Goal: Task Accomplishment & Management: Manage account settings

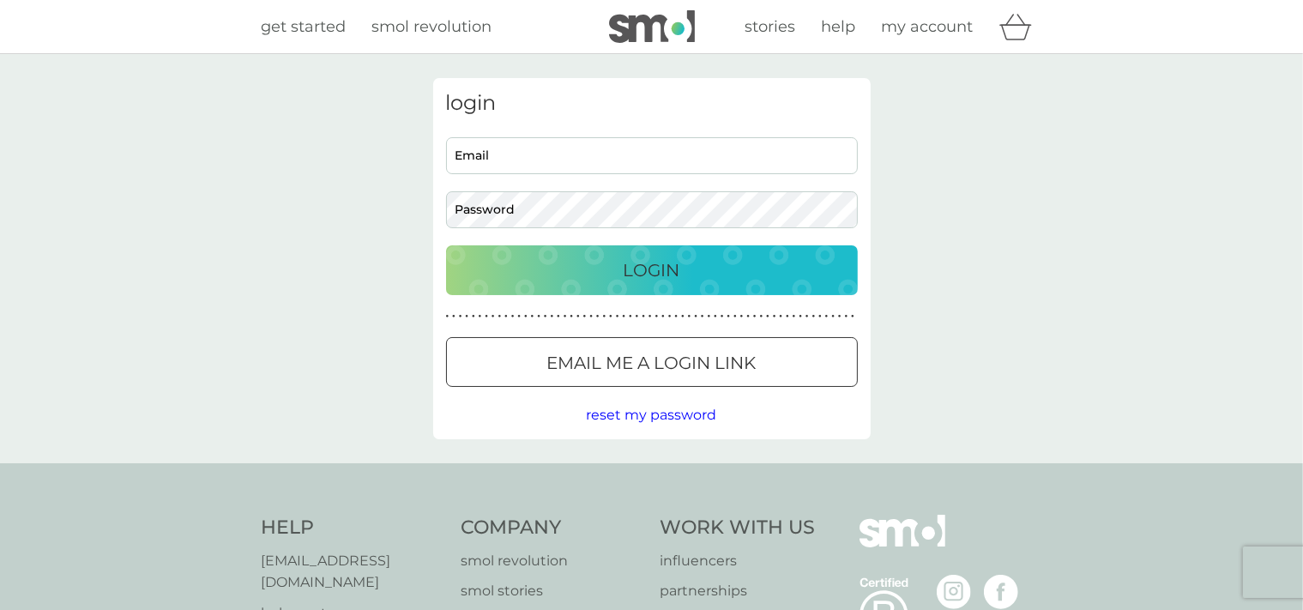
type input "cleminson@post.sk"
click at [567, 263] on div "Login" at bounding box center [651, 269] width 377 height 27
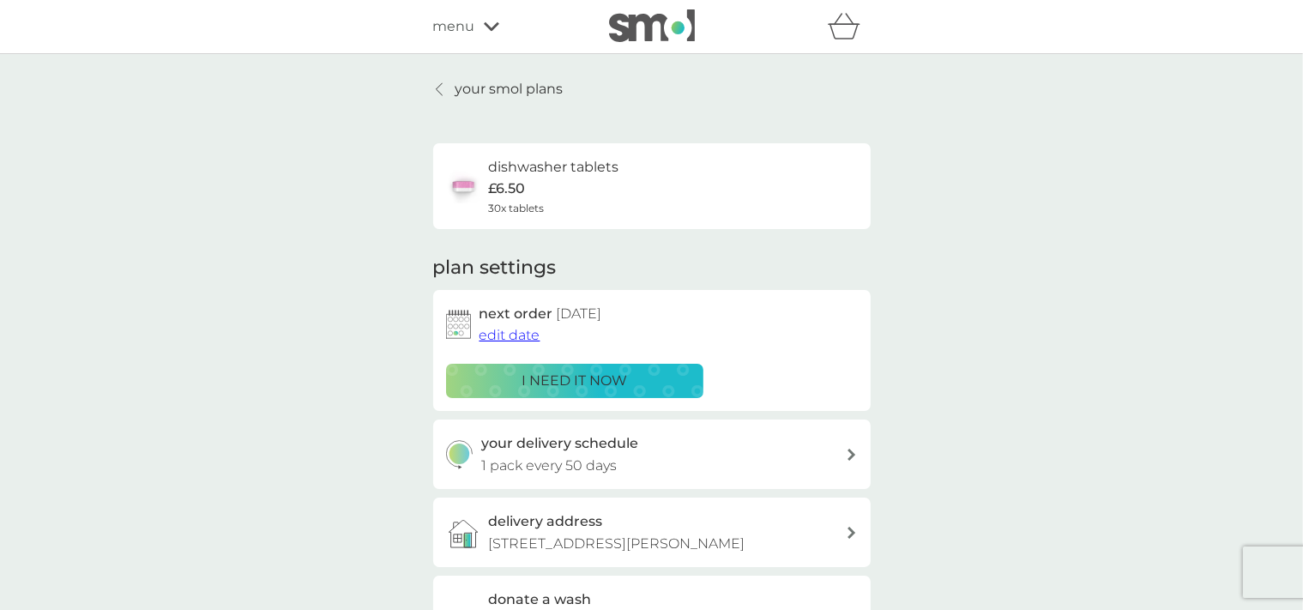
click at [577, 379] on p "i need it now" at bounding box center [573, 381] width 105 height 22
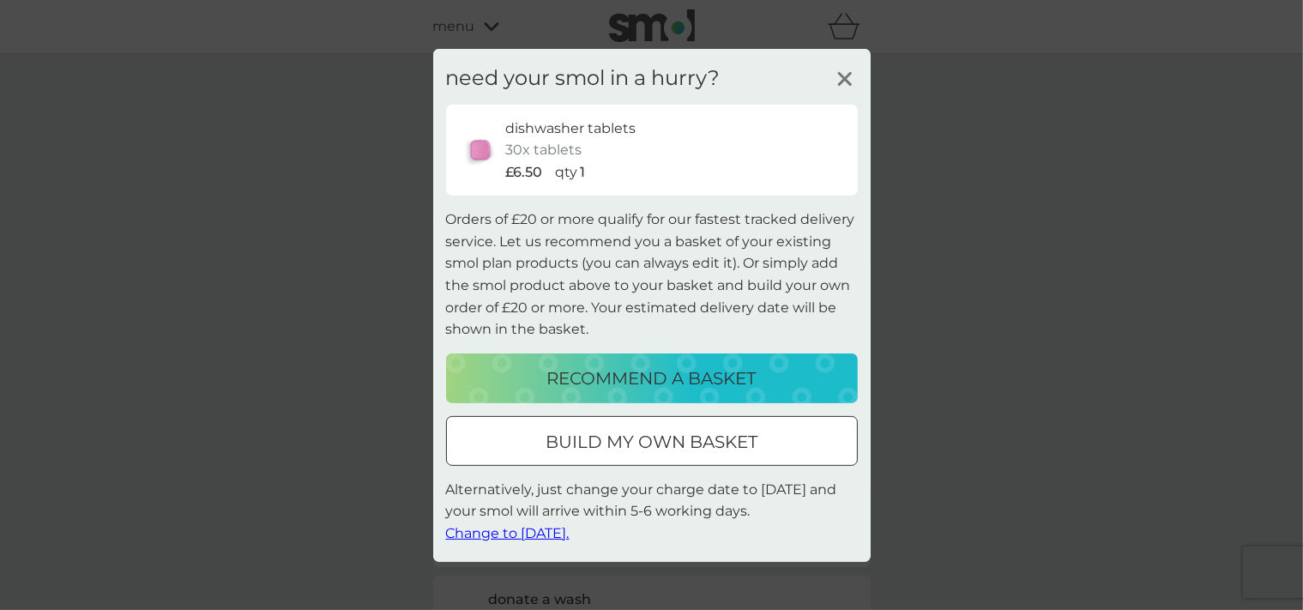
click at [524, 533] on span "Change to [DATE]." at bounding box center [507, 533] width 123 height 16
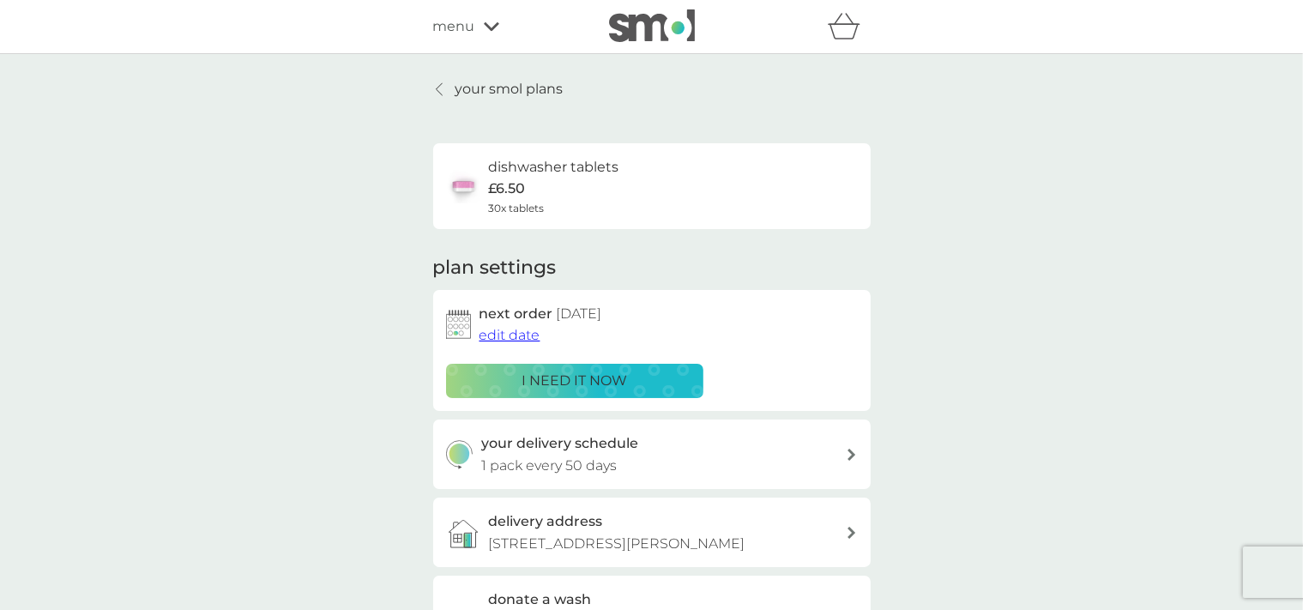
click at [850, 459] on icon at bounding box center [851, 454] width 8 height 12
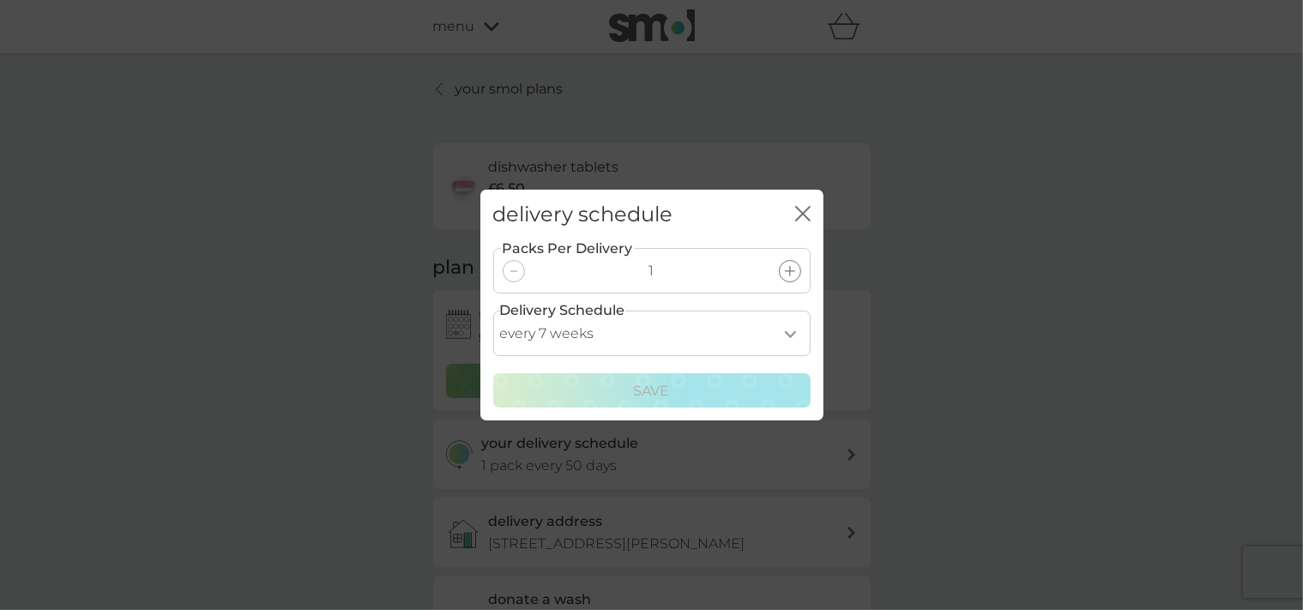
select select "42"
click option "every 6 weeks" at bounding box center [0, 0] width 0 height 0
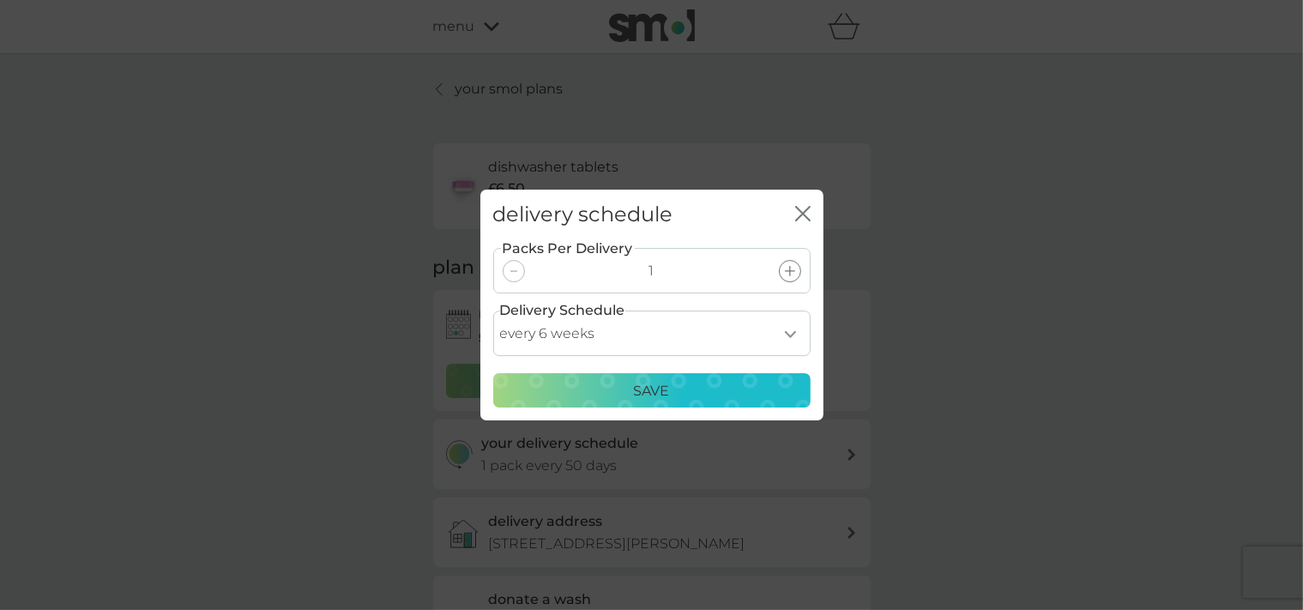
click at [641, 390] on p "Save" at bounding box center [652, 391] width 36 height 22
